Goal: Entertainment & Leisure: Consume media (video, audio)

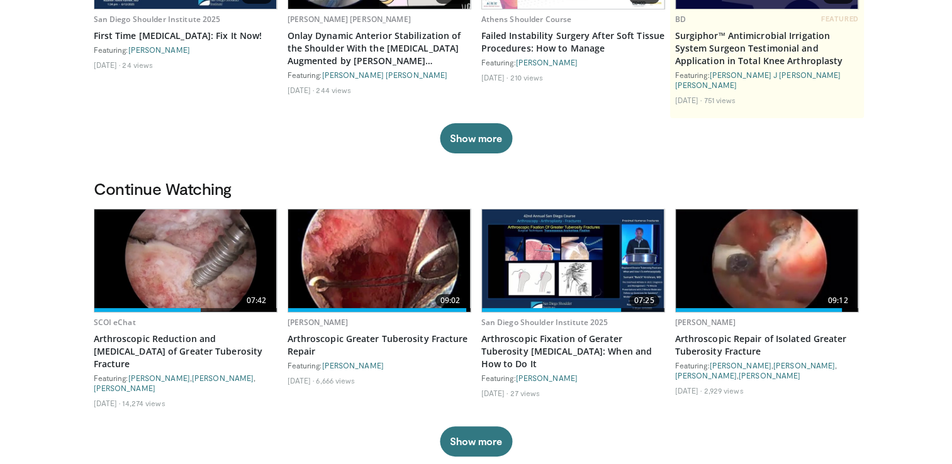
scroll to position [268, 0]
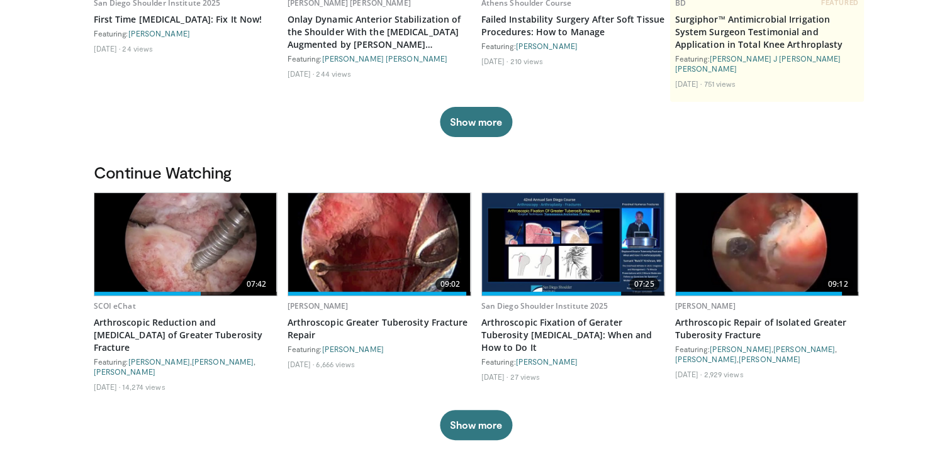
click at [401, 237] on img at bounding box center [379, 244] width 182 height 103
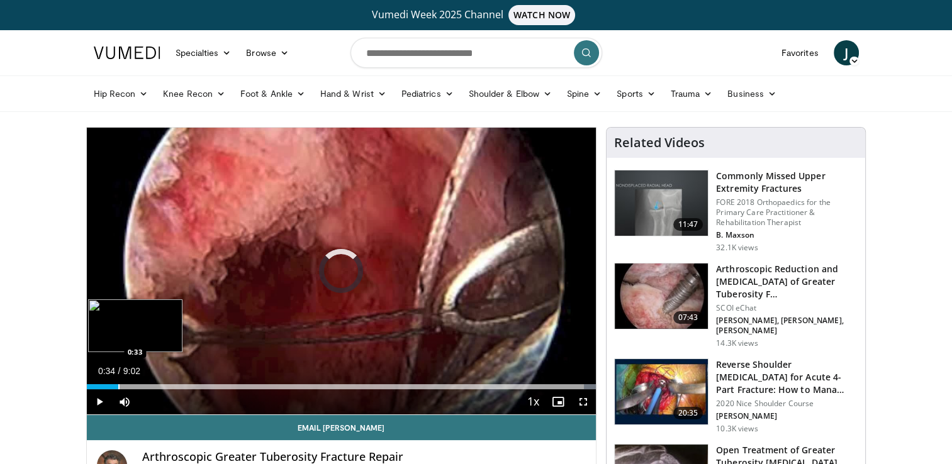
click at [118, 386] on div "Progress Bar" at bounding box center [118, 386] width 1 height 5
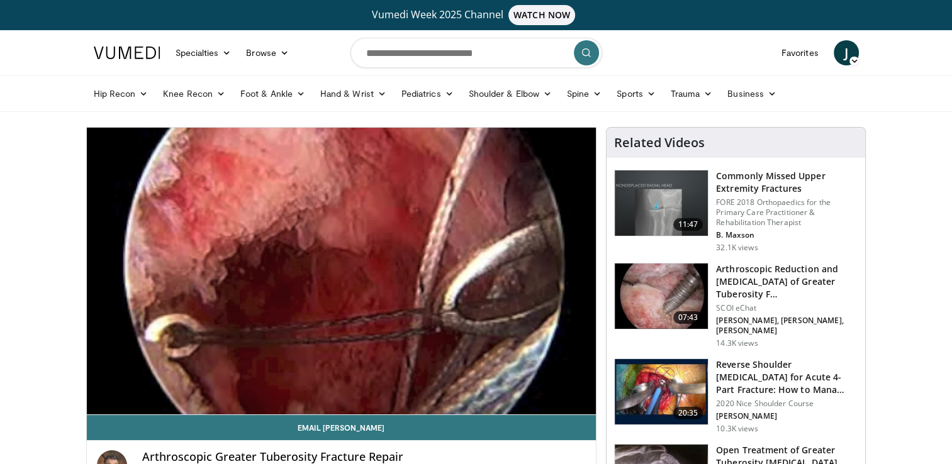
click at [139, 388] on video-js "**********" at bounding box center [342, 271] width 510 height 287
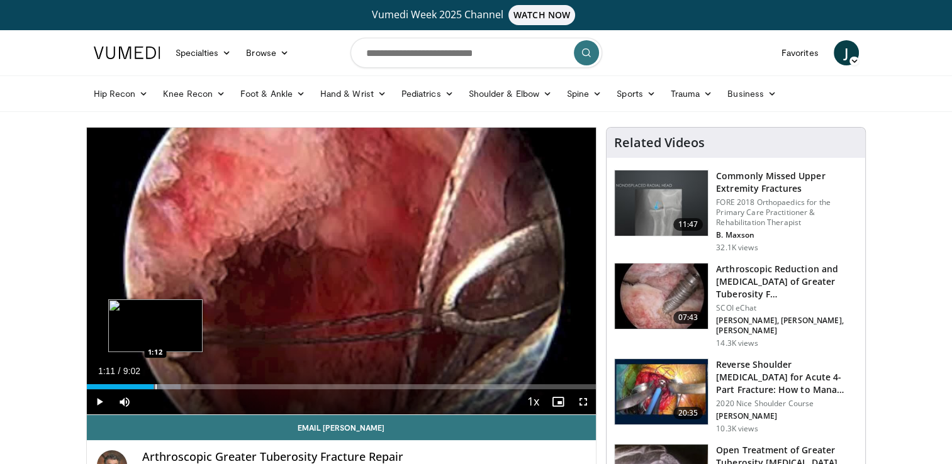
click at [153, 387] on div "Loaded : 18.41% 1:11 1:12" at bounding box center [342, 386] width 510 height 5
click at [182, 386] on div "Progress Bar" at bounding box center [182, 386] width 1 height 5
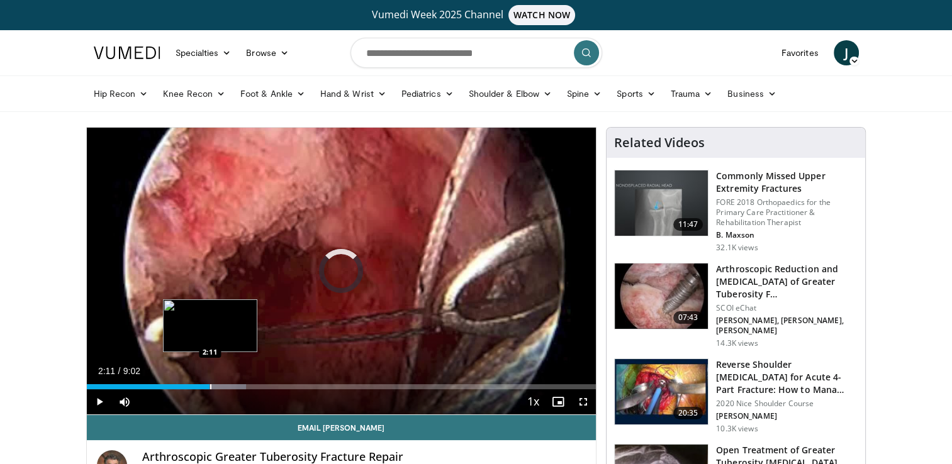
click at [210, 387] on div "Progress Bar" at bounding box center [210, 386] width 1 height 5
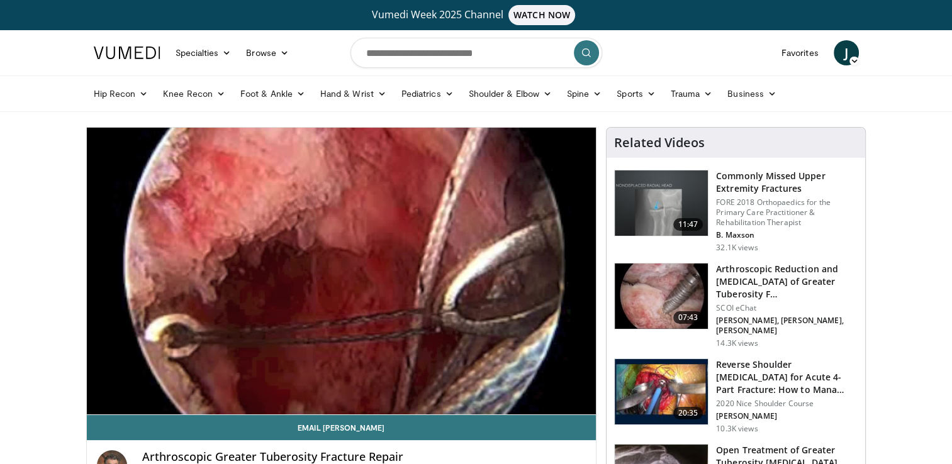
click at [654, 298] on img at bounding box center [661, 296] width 93 height 65
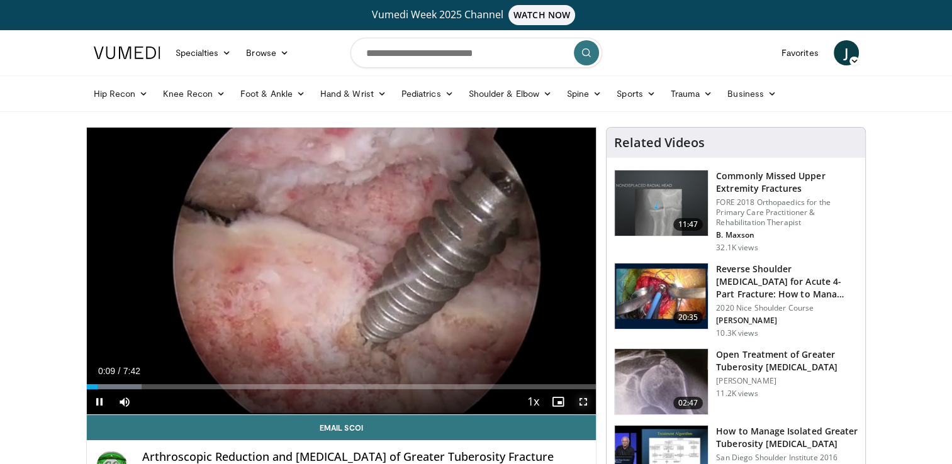
click at [580, 401] on span "Video Player" at bounding box center [583, 401] width 25 height 25
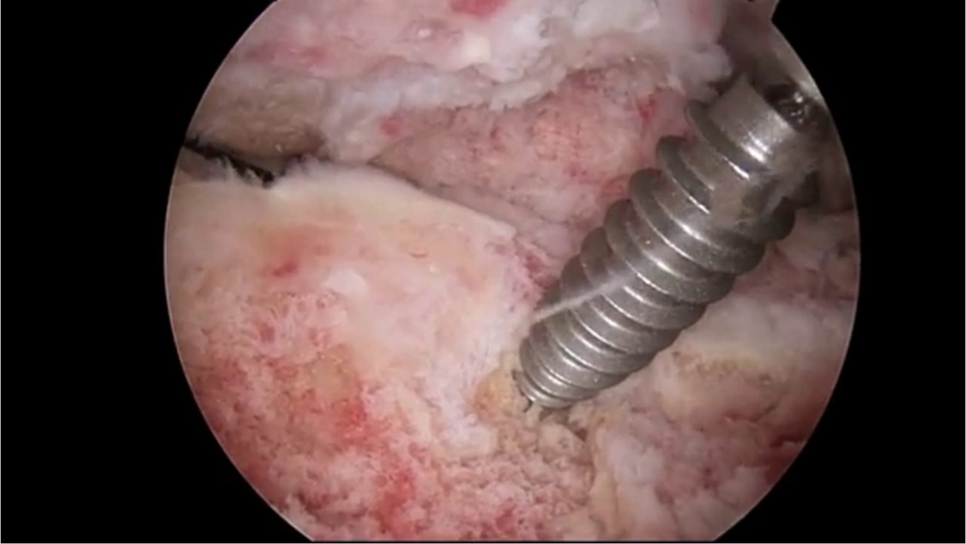
click at [583, 447] on div "10 seconds Tap to unmute" at bounding box center [483, 271] width 966 height 543
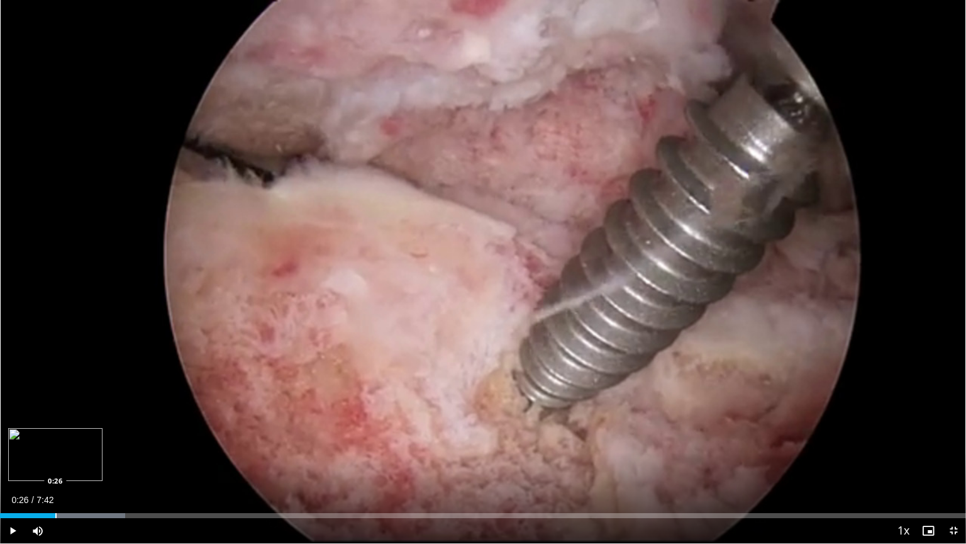
click at [55, 464] on div "Progress Bar" at bounding box center [55, 515] width 1 height 5
click at [13, 464] on span "Video Player" at bounding box center [12, 530] width 25 height 25
click at [78, 464] on div "Loaded : 12.99% 0:30 0:37" at bounding box center [483, 515] width 966 height 5
click at [109, 464] on div "Progress Bar" at bounding box center [109, 515] width 1 height 5
